Goal: Task Accomplishment & Management: Manage account settings

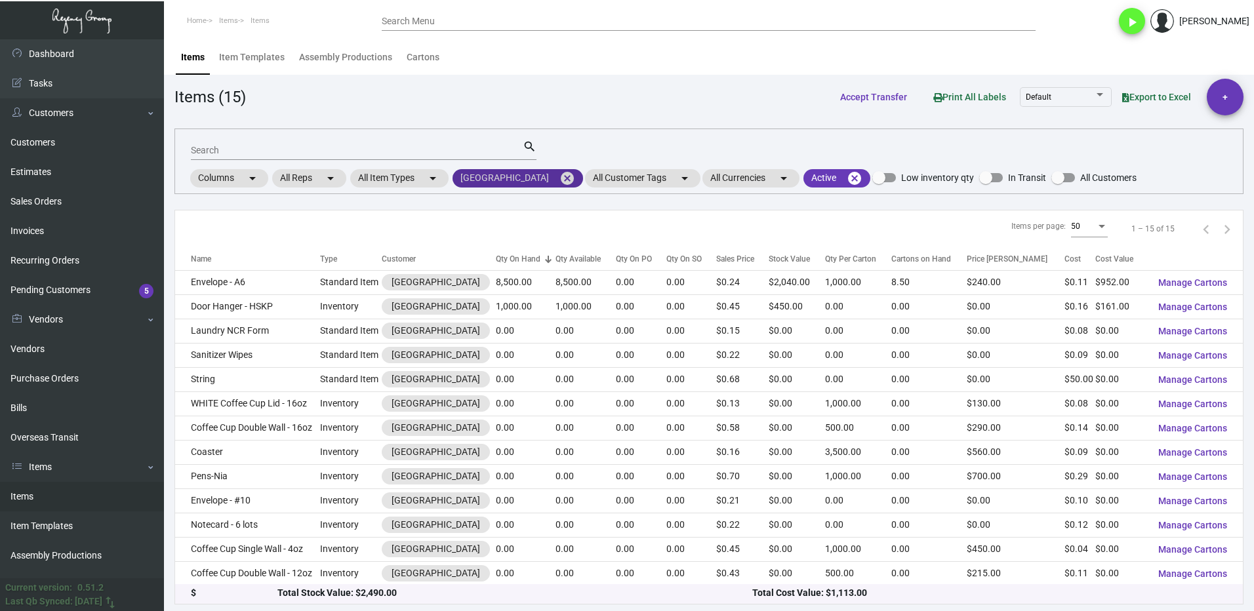
click at [559, 178] on mat-icon "cancel" at bounding box center [567, 179] width 16 height 16
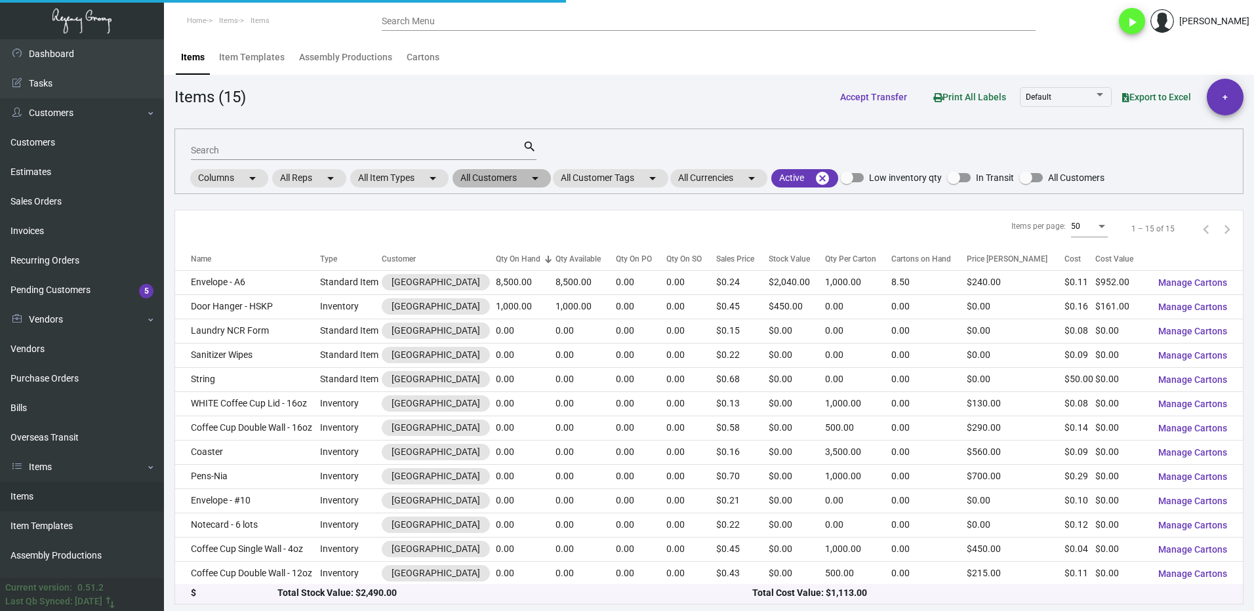
click at [474, 180] on mat-chip "All Customers arrow_drop_down" at bounding box center [502, 178] width 98 height 18
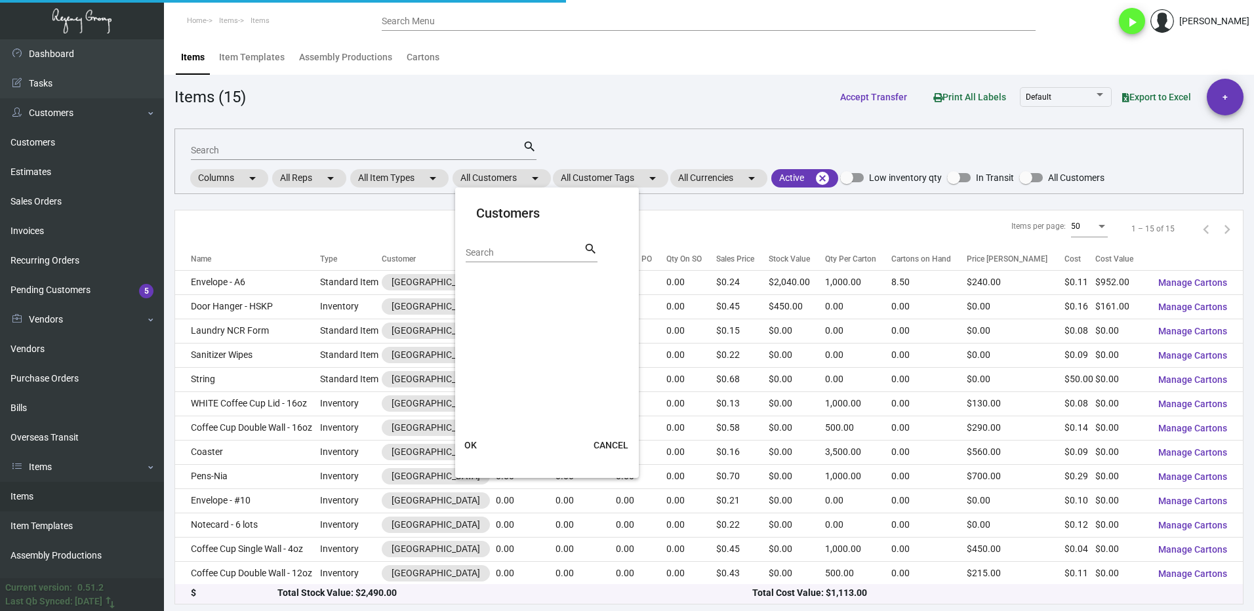
click at [495, 249] on input "Search" at bounding box center [525, 253] width 118 height 10
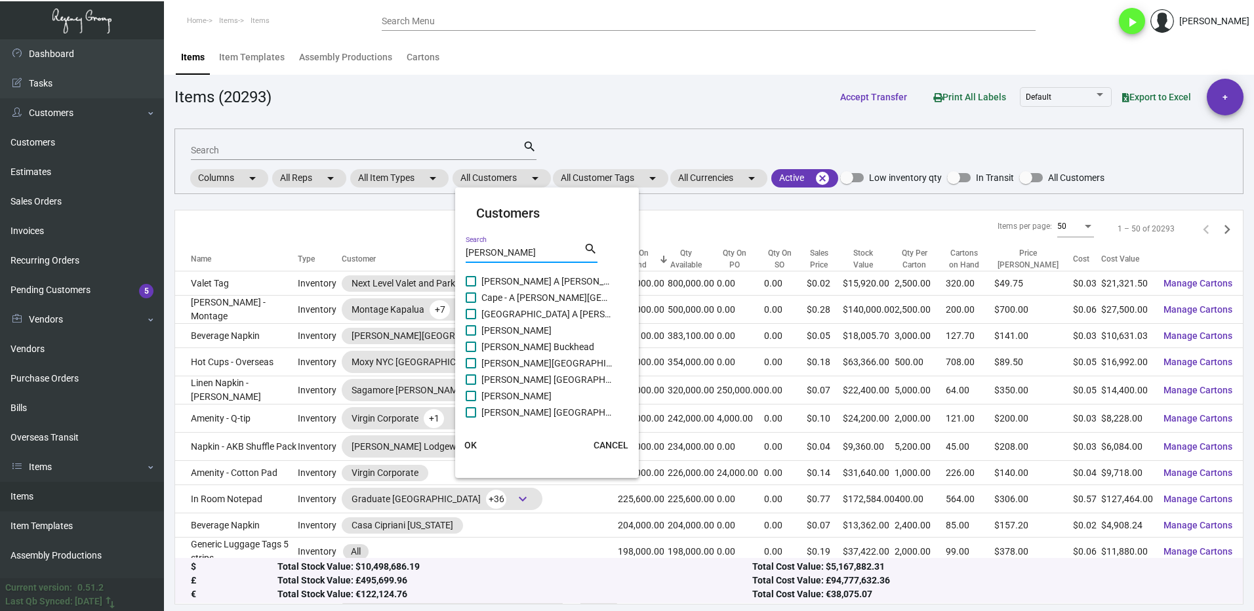
type input "[PERSON_NAME]"
click at [476, 367] on label "[PERSON_NAME][GEOGRAPHIC_DATA]" at bounding box center [539, 364] width 147 height 16
click at [471, 369] on input "[PERSON_NAME][GEOGRAPHIC_DATA]" at bounding box center [470, 369] width 1 height 1
checkbox input "true"
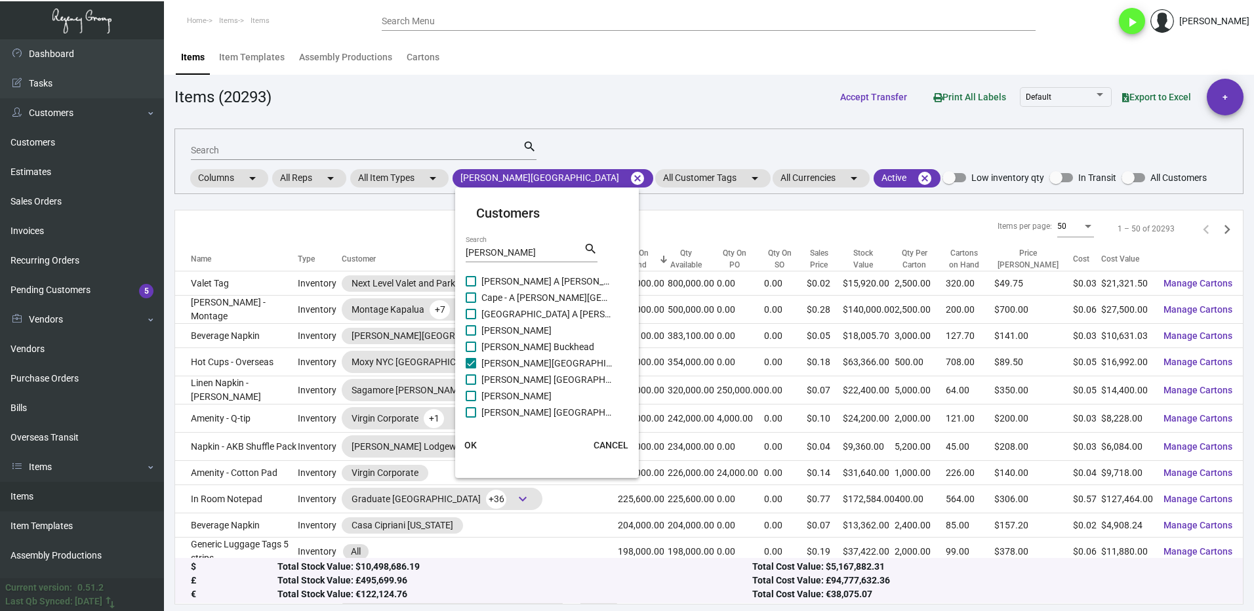
click at [478, 342] on label "[PERSON_NAME] Buckhead" at bounding box center [539, 347] width 147 height 16
click at [471, 352] on input "[PERSON_NAME] Buckhead" at bounding box center [470, 352] width 1 height 1
checkbox input "true"
click at [477, 333] on label "[PERSON_NAME]" at bounding box center [539, 331] width 147 height 16
click at [471, 336] on input "[PERSON_NAME]" at bounding box center [470, 336] width 1 height 1
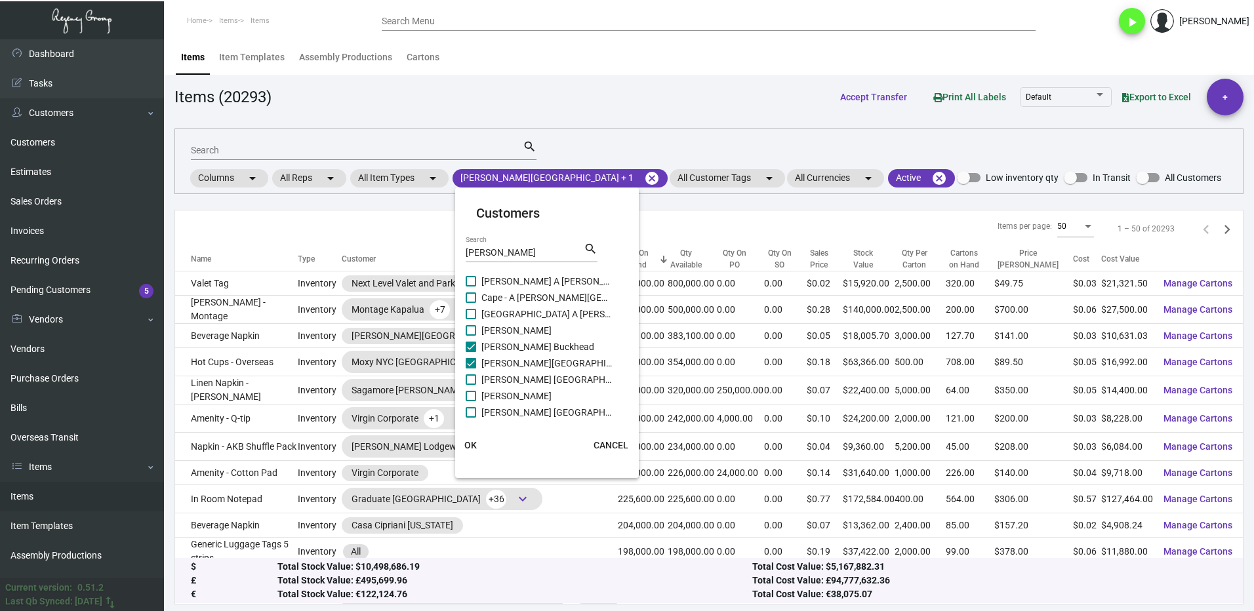
checkbox input "true"
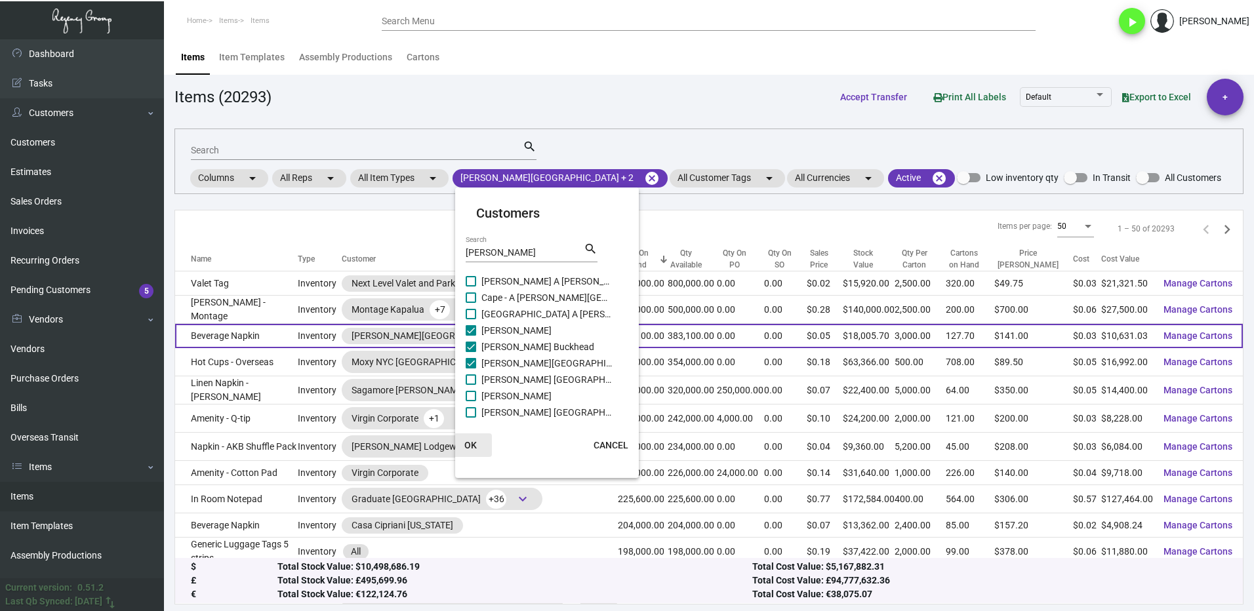
drag, startPoint x: 473, startPoint y: 445, endPoint x: 420, endPoint y: 329, distance: 127.4
click at [472, 445] on span "OK" at bounding box center [470, 445] width 12 height 10
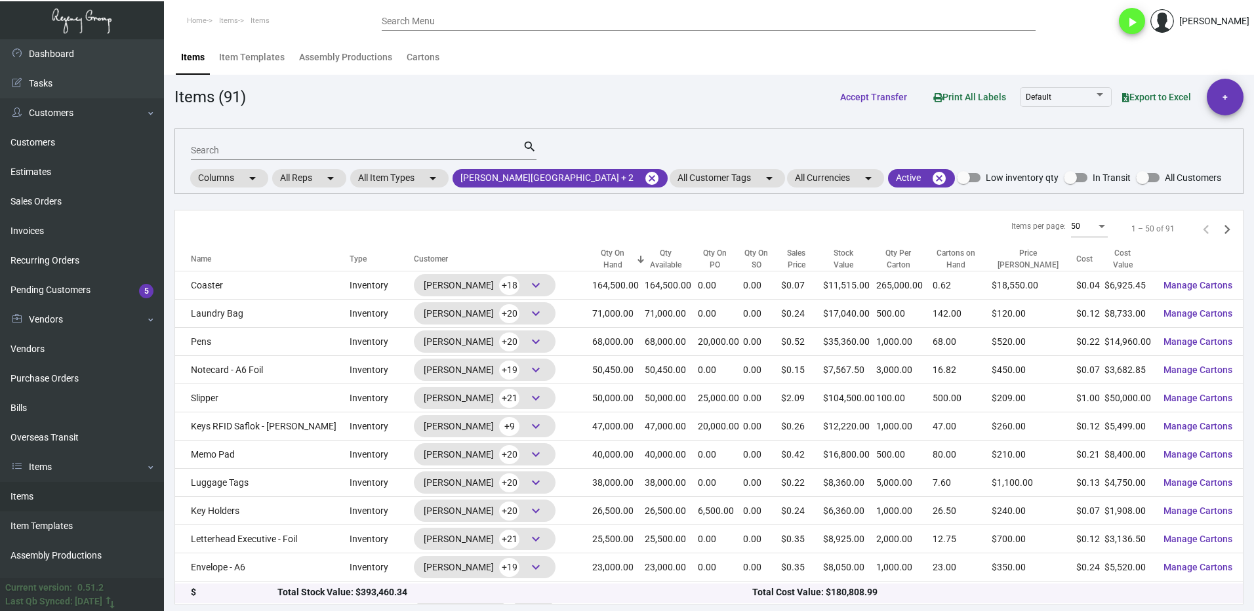
click at [271, 146] on input "Search" at bounding box center [357, 151] width 332 height 10
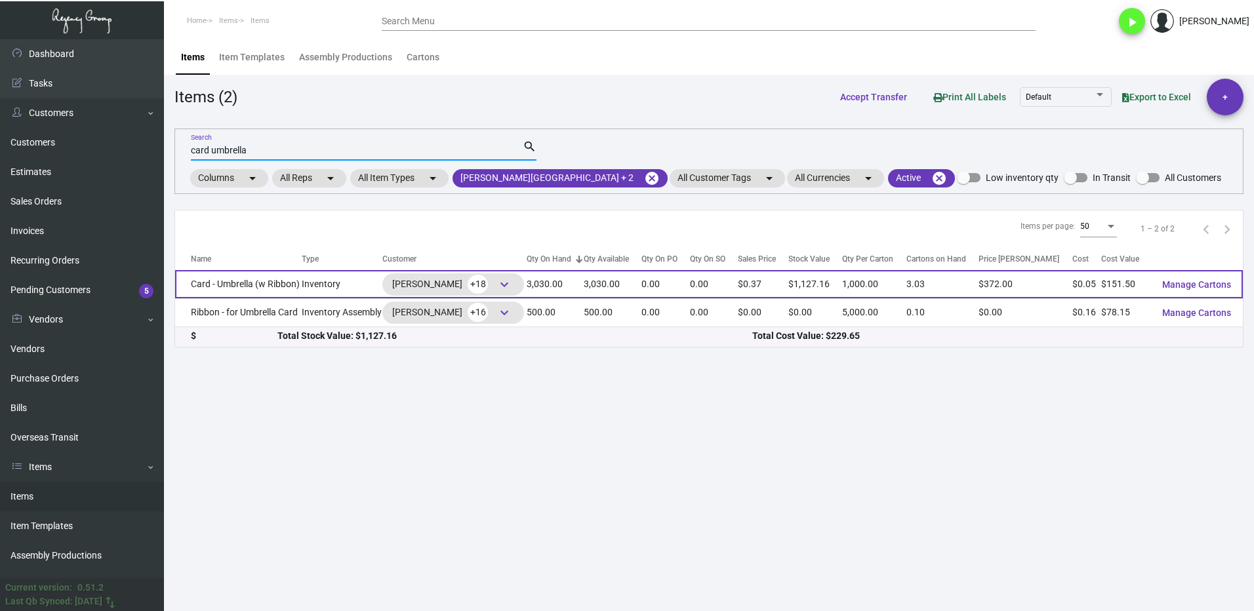
type input "card umbrella"
click at [235, 280] on td "Card - Umbrella (w Ribbon)" at bounding box center [238, 284] width 127 height 28
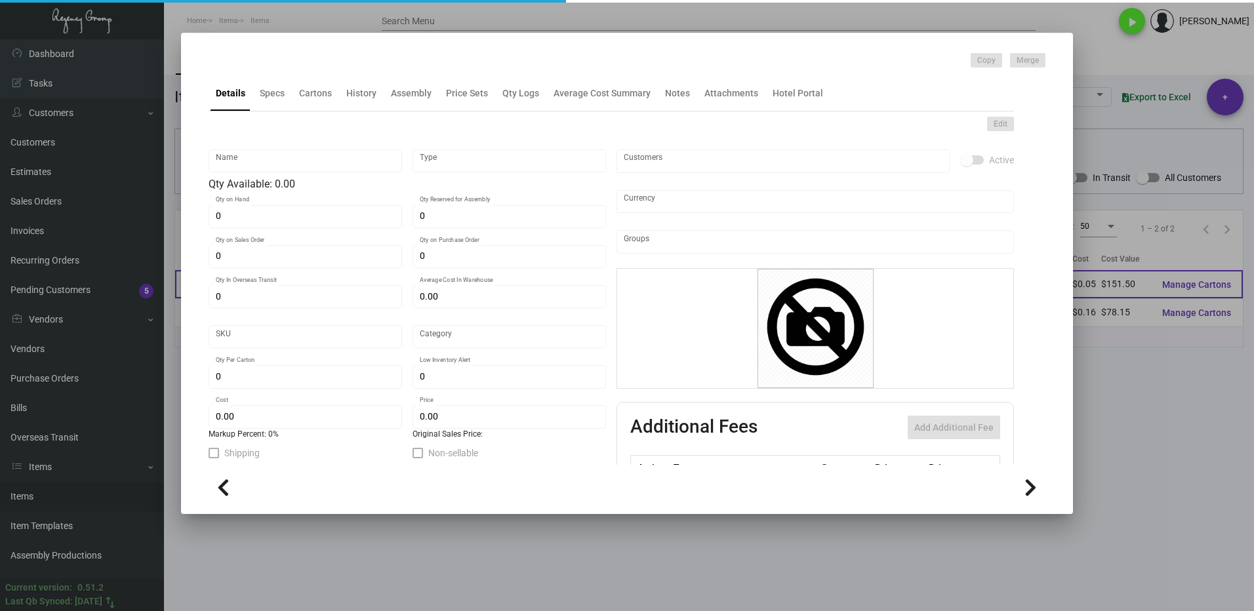
type input "Card - Umbrella (w Ribbon)"
type input "Inventory"
type input "3,030"
type input "$ 0.20"
type input "3165"
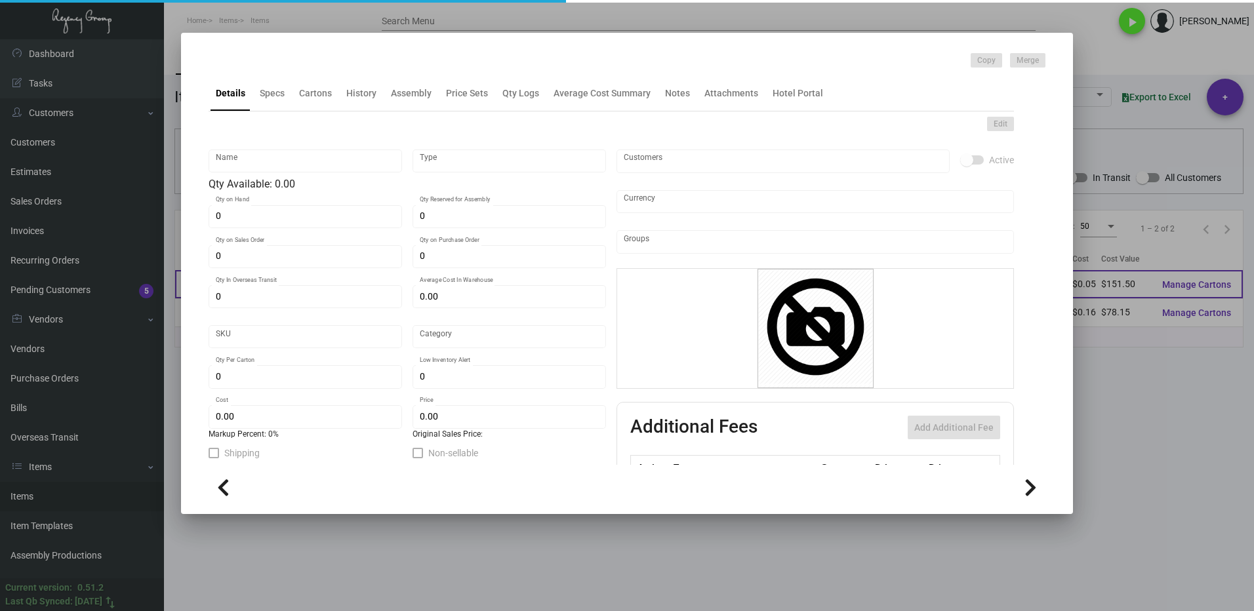
type input "Standard"
type input "1,000"
type input "500"
type input "$ 0.05"
type input "$ 0.372"
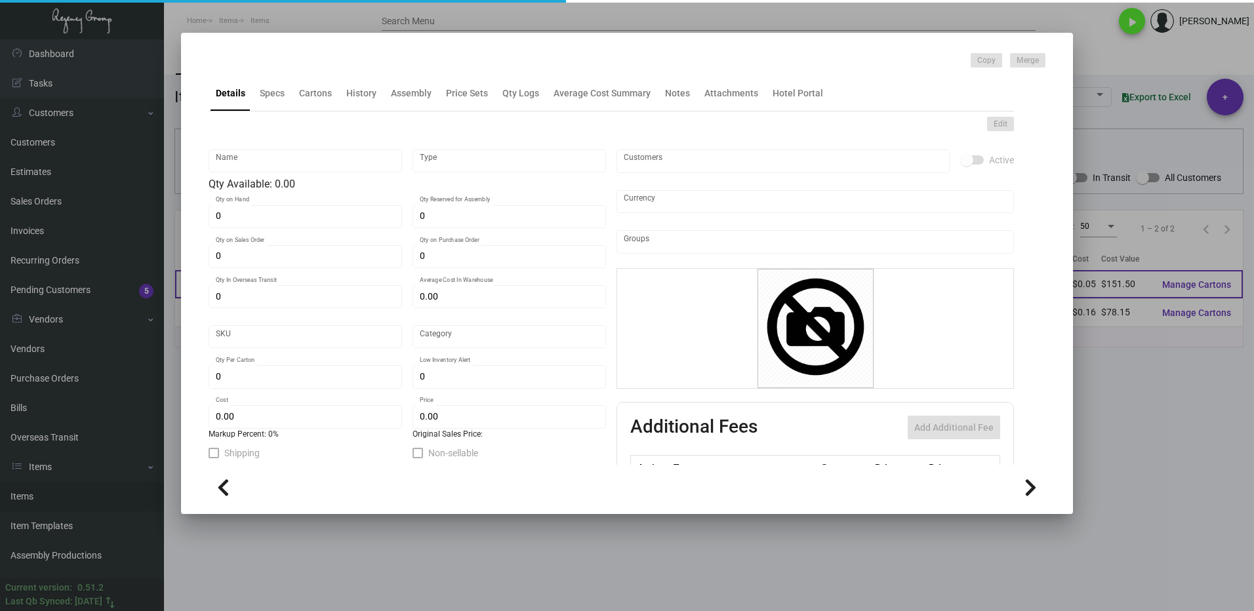
type textarea "Umbrella Cards with Ribbon: size 2.5x2.5, Loop Straw #110 cover stock, printing…"
checkbox input "true"
type input "United States Dollar $"
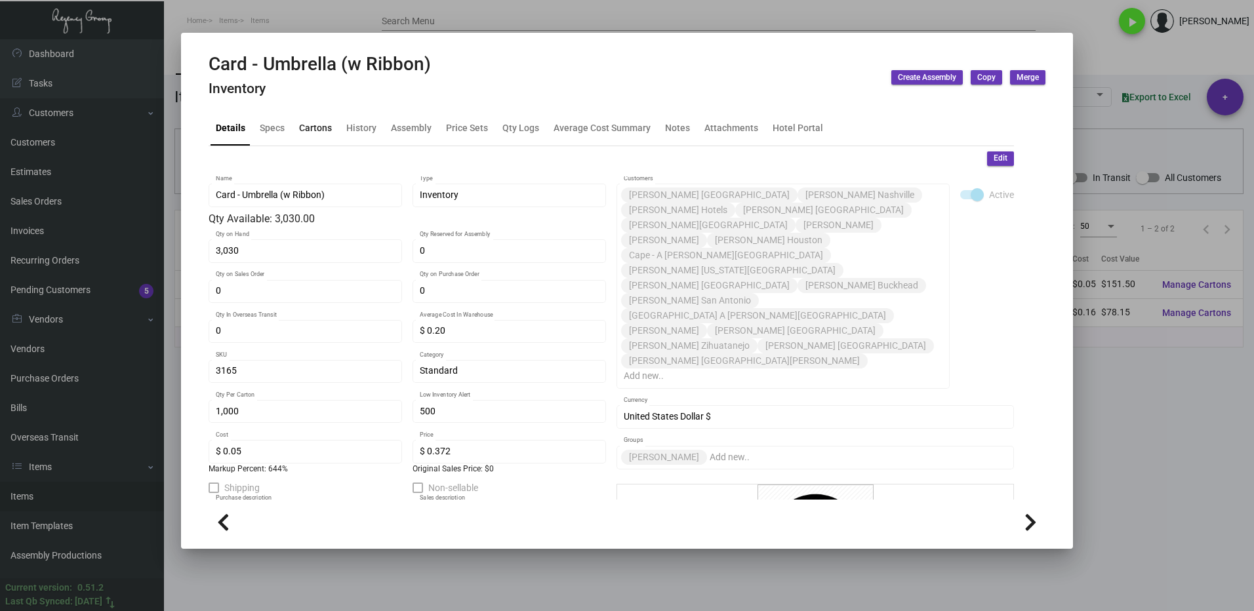
click at [313, 125] on div "Cartons" at bounding box center [315, 128] width 33 height 14
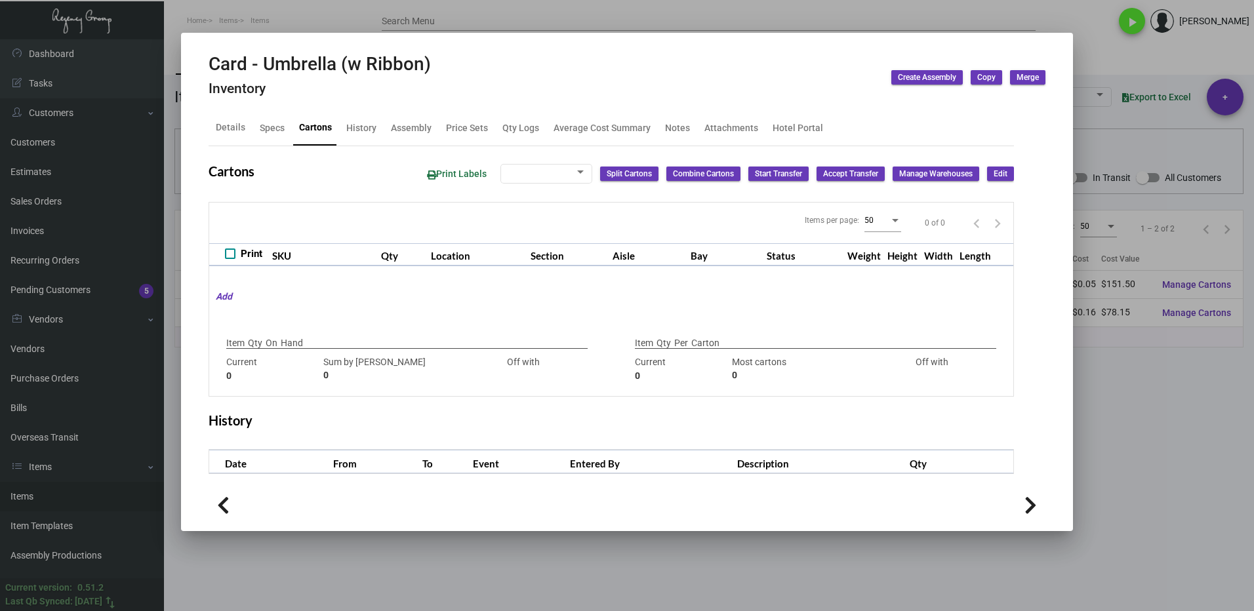
type input "3,030"
type input "6530"
type input "-3500"
type input "1,000"
type input "2000"
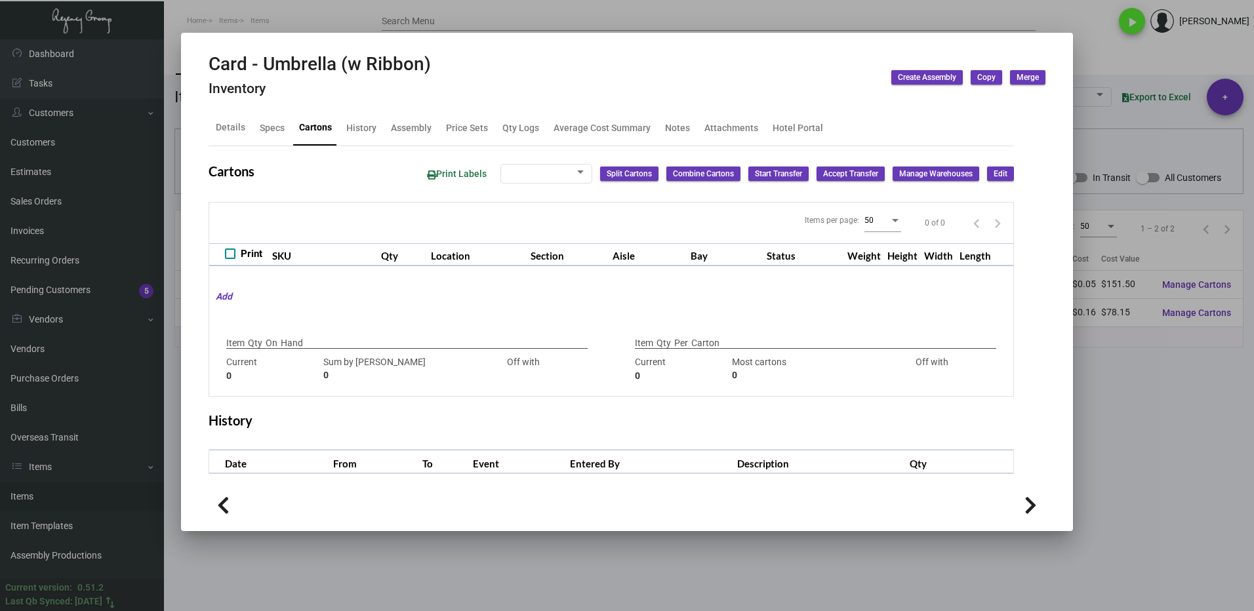
type input "-1000"
